Goal: Find specific page/section: Find specific page/section

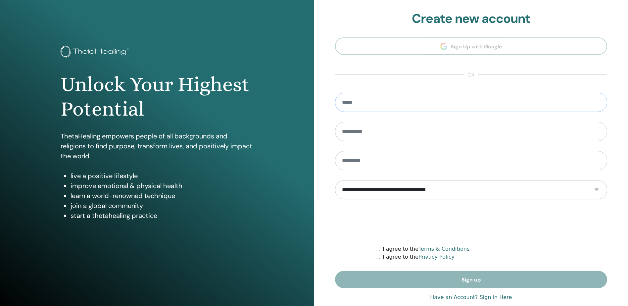
click at [417, 97] on input "email" at bounding box center [471, 102] width 272 height 19
type input "**********"
type input "*******"
type input "**********"
click at [326, 221] on div "**********" at bounding box center [471, 159] width 314 height 318
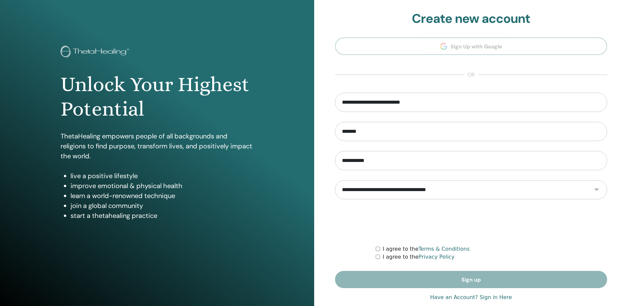
drag, startPoint x: 348, startPoint y: 221, endPoint x: 357, endPoint y: 221, distance: 8.9
click at [348, 221] on div at bounding box center [471, 222] width 272 height 26
click at [355, 215] on div at bounding box center [471, 222] width 272 height 26
click at [325, 230] on div "**********" at bounding box center [471, 159] width 314 height 318
click at [279, 198] on div "Unlock Your Highest Potential ThetaHealing empowers people of all backgrounds a…" at bounding box center [157, 159] width 314 height 318
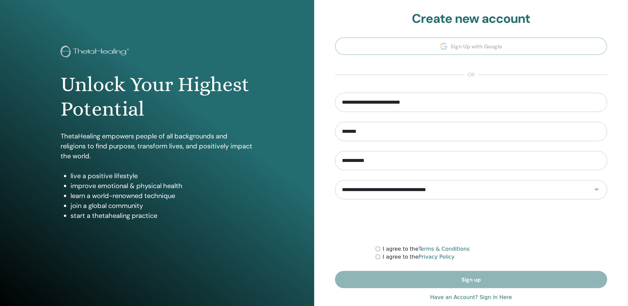
click at [224, 157] on p "ThetaHealing empowers people of all backgrounds and religions to find purpose, …" at bounding box center [157, 146] width 193 height 30
click at [499, 297] on link "Have an Account? Sign in Here" at bounding box center [471, 297] width 82 height 8
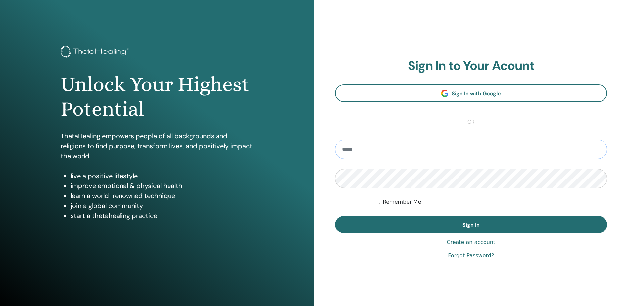
click at [385, 149] on input "email" at bounding box center [471, 149] width 272 height 19
type input "**********"
click at [399, 202] on label "Remember Me" at bounding box center [402, 202] width 39 height 8
click at [208, 135] on p "ThetaHealing empowers people of all backgrounds and religions to find purpose, …" at bounding box center [157, 146] width 193 height 30
drag, startPoint x: 90, startPoint y: 222, endPoint x: 94, endPoint y: 222, distance: 4.3
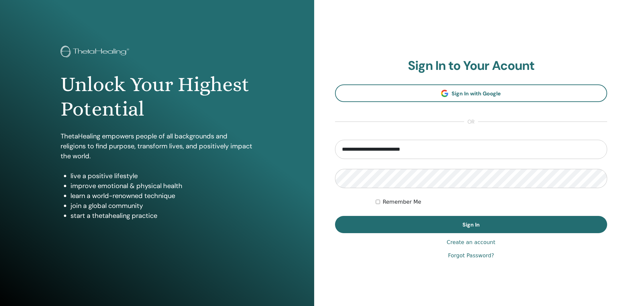
click at [90, 222] on div "Unlock Your Highest Potential ThetaHealing empowers people of all backgrounds a…" at bounding box center [157, 137] width 203 height 182
drag, startPoint x: 14, startPoint y: 189, endPoint x: 11, endPoint y: 189, distance: 3.7
click at [14, 189] on div "Unlock Your Highest Potential ThetaHealing empowers people of all backgrounds a…" at bounding box center [157, 159] width 314 height 318
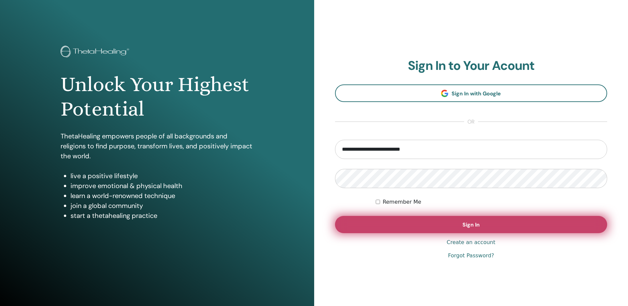
click at [432, 220] on button "Sign In" at bounding box center [471, 224] width 272 height 17
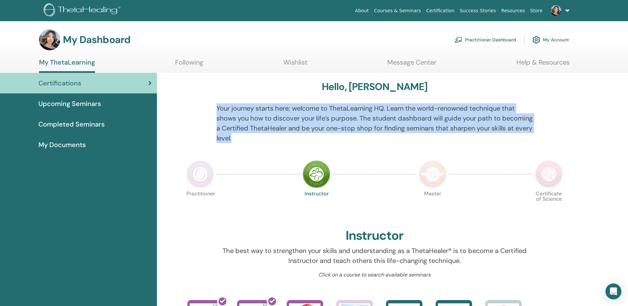
drag, startPoint x: 216, startPoint y: 105, endPoint x: 285, endPoint y: 142, distance: 77.6
click at [285, 142] on p "Your journey starts here; welcome to ThetaLearning HQ. Learn the world-renowned…" at bounding box center [374, 123] width 316 height 40
copy p "Your journey starts here; welcome to ThetaLearning HQ. Learn the world-renowned…"
click at [74, 127] on span "Completed Seminars" at bounding box center [71, 124] width 66 height 10
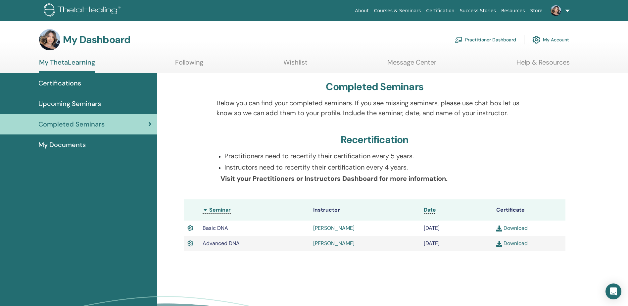
click at [347, 271] on div "Completed Seminars Below you can find your completed seminars. If you see missi…" at bounding box center [392, 217] width 471 height 289
click at [369, 274] on div "Completed Seminars Below you can find your completed seminars. If you see missi…" at bounding box center [392, 217] width 471 height 289
click at [54, 142] on span "My Documents" at bounding box center [61, 145] width 47 height 10
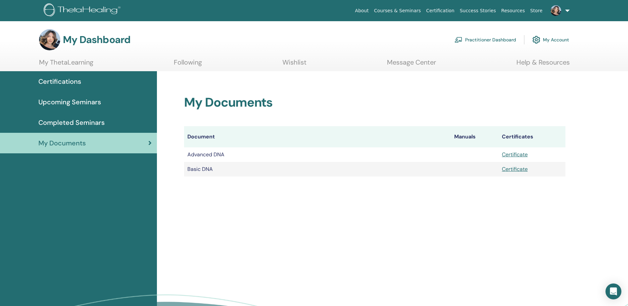
click at [345, 226] on div "My Documents Document Manuals Certificates Advanced DNA Certificate Basic DNA C…" at bounding box center [392, 215] width 471 height 289
click at [522, 153] on link "Certificate" at bounding box center [515, 154] width 26 height 7
click at [429, 224] on div "My Documents Document Manuals Certificates Advanced DNA Certificate Basic DNA C…" at bounding box center [392, 215] width 471 height 289
click at [497, 38] on link "Practitioner Dashboard" at bounding box center [486, 39] width 62 height 15
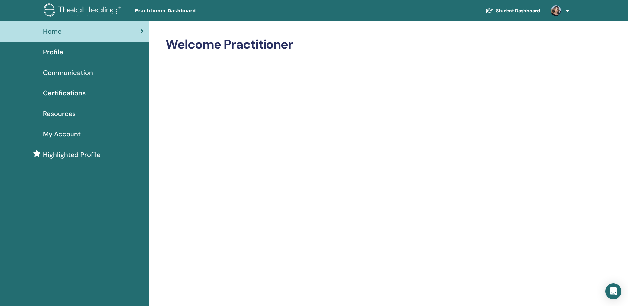
click at [65, 108] on link "Resources" at bounding box center [74, 113] width 149 height 21
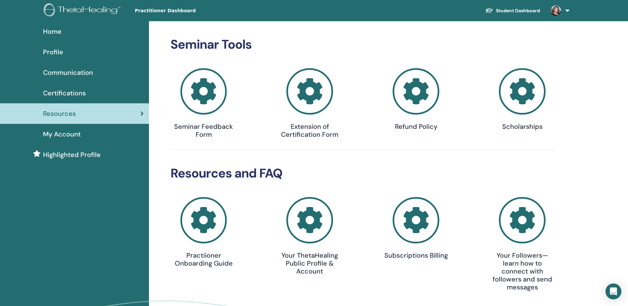
click at [71, 255] on div "Home Profile Communication Certifications Resources My Account" at bounding box center [74, 193] width 149 height 345
drag, startPoint x: 24, startPoint y: 243, endPoint x: 32, endPoint y: 239, distance: 8.9
click at [25, 242] on div "Home Profile Communication Certifications Resources My Account" at bounding box center [74, 193] width 149 height 345
click at [48, 42] on link "Profile" at bounding box center [74, 52] width 149 height 21
click at [70, 91] on span "Certifications" at bounding box center [64, 93] width 43 height 10
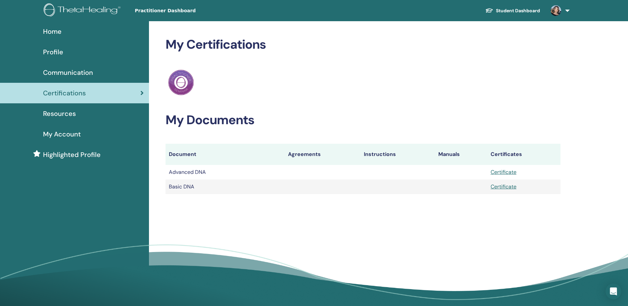
drag, startPoint x: 187, startPoint y: 198, endPoint x: 195, endPoint y: 197, distance: 8.0
click at [195, 197] on div "My Certifications ThetaHealing Practitioner My Documents Document Agreements In…" at bounding box center [384, 165] width 471 height 289
click at [190, 208] on div "My Certifications ThetaHealing Practitioner My Documents Document Agreements In…" at bounding box center [384, 165] width 471 height 289
